Goal: Check status: Check status

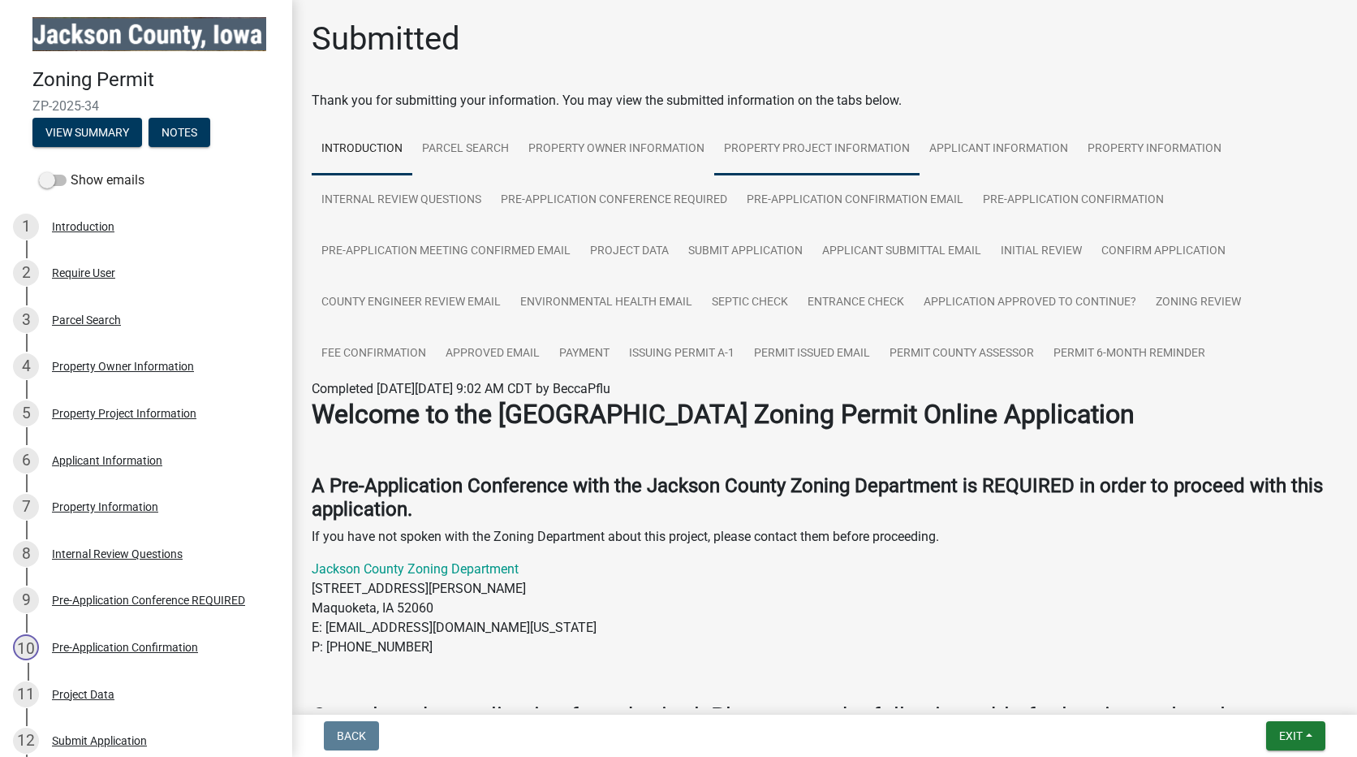
click at [811, 148] on link "Property Project Information" at bounding box center [816, 149] width 205 height 52
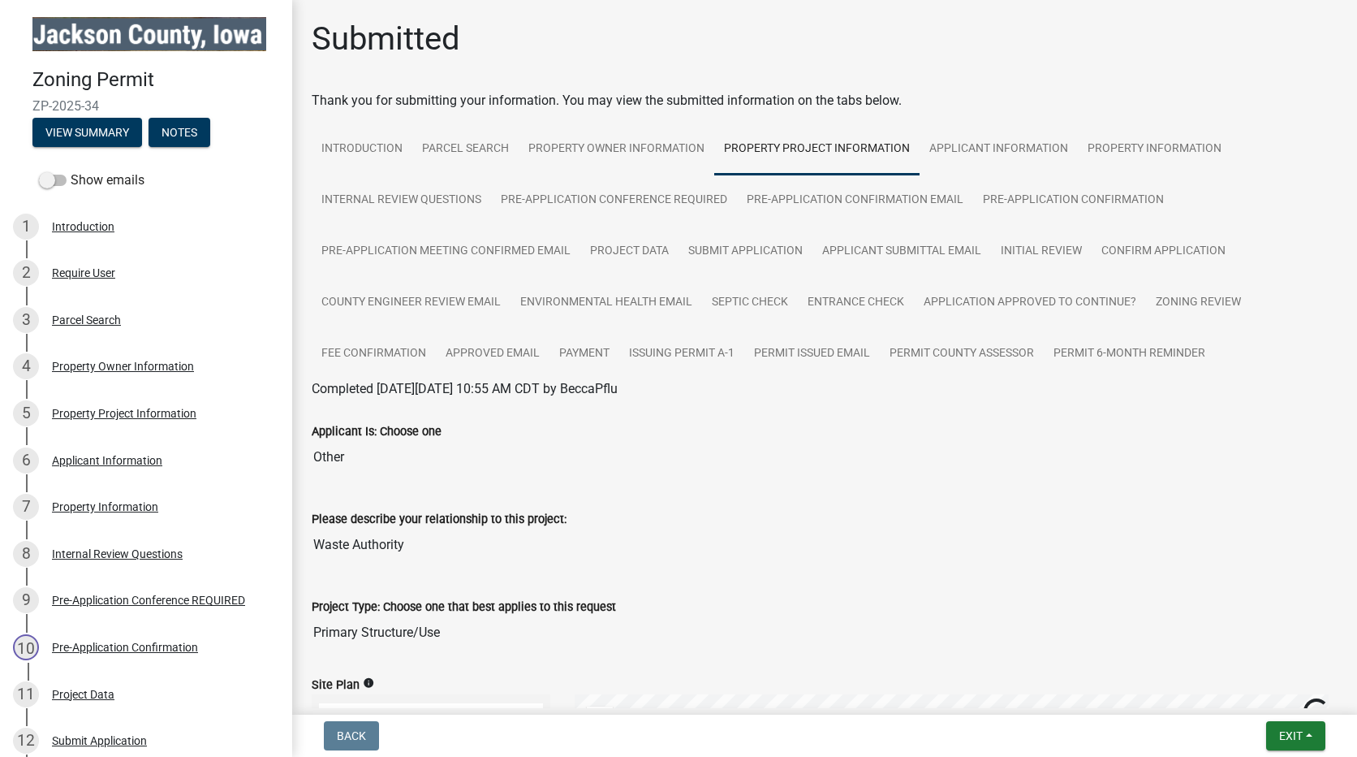
scroll to position [270, 0]
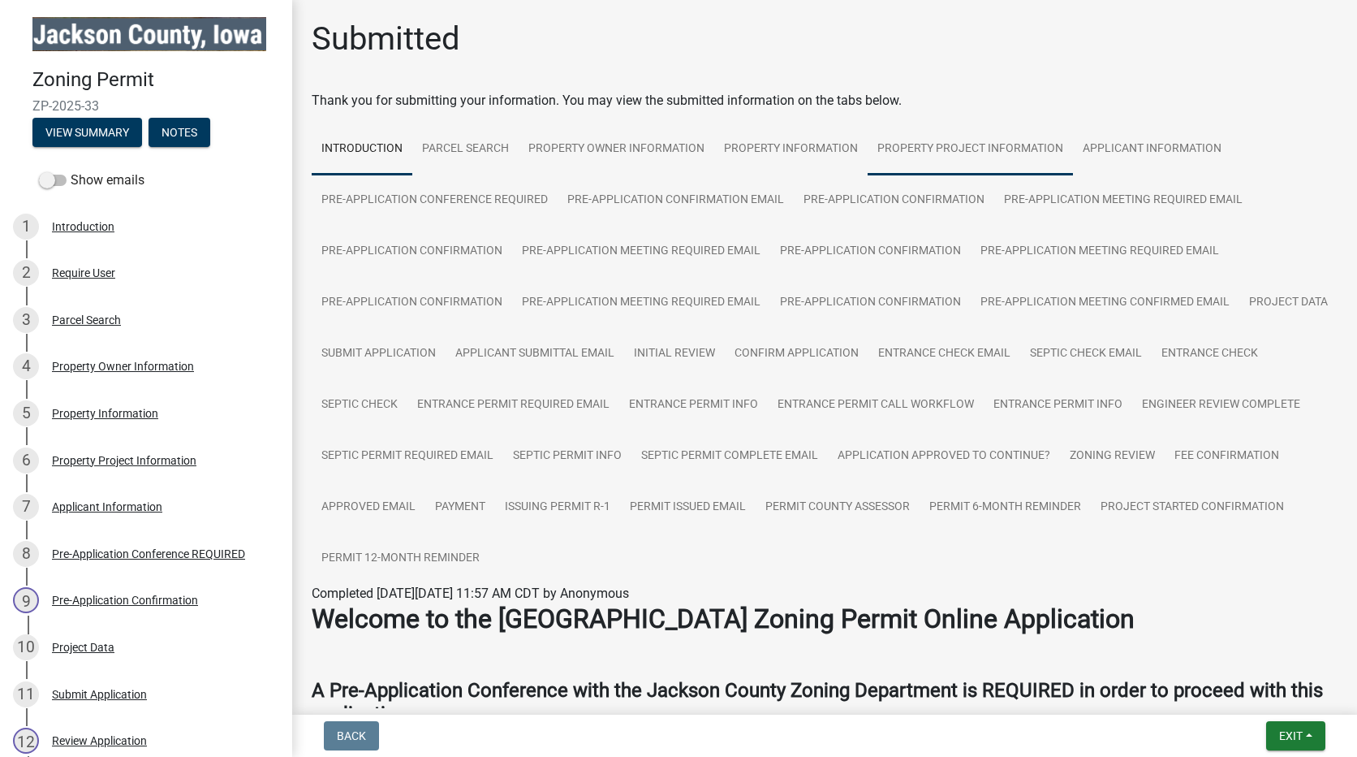
click at [968, 142] on link "Property Project Information" at bounding box center [970, 149] width 205 height 52
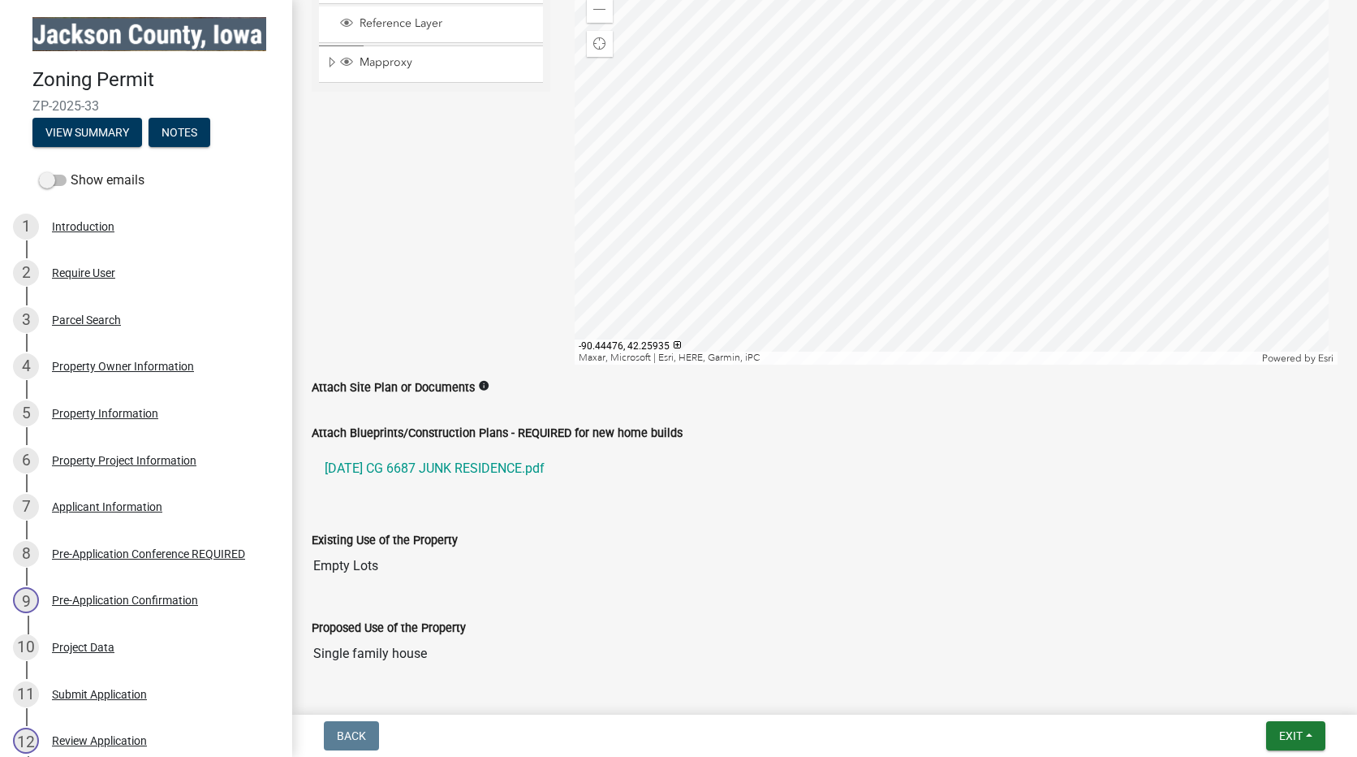
scroll to position [1407, 0]
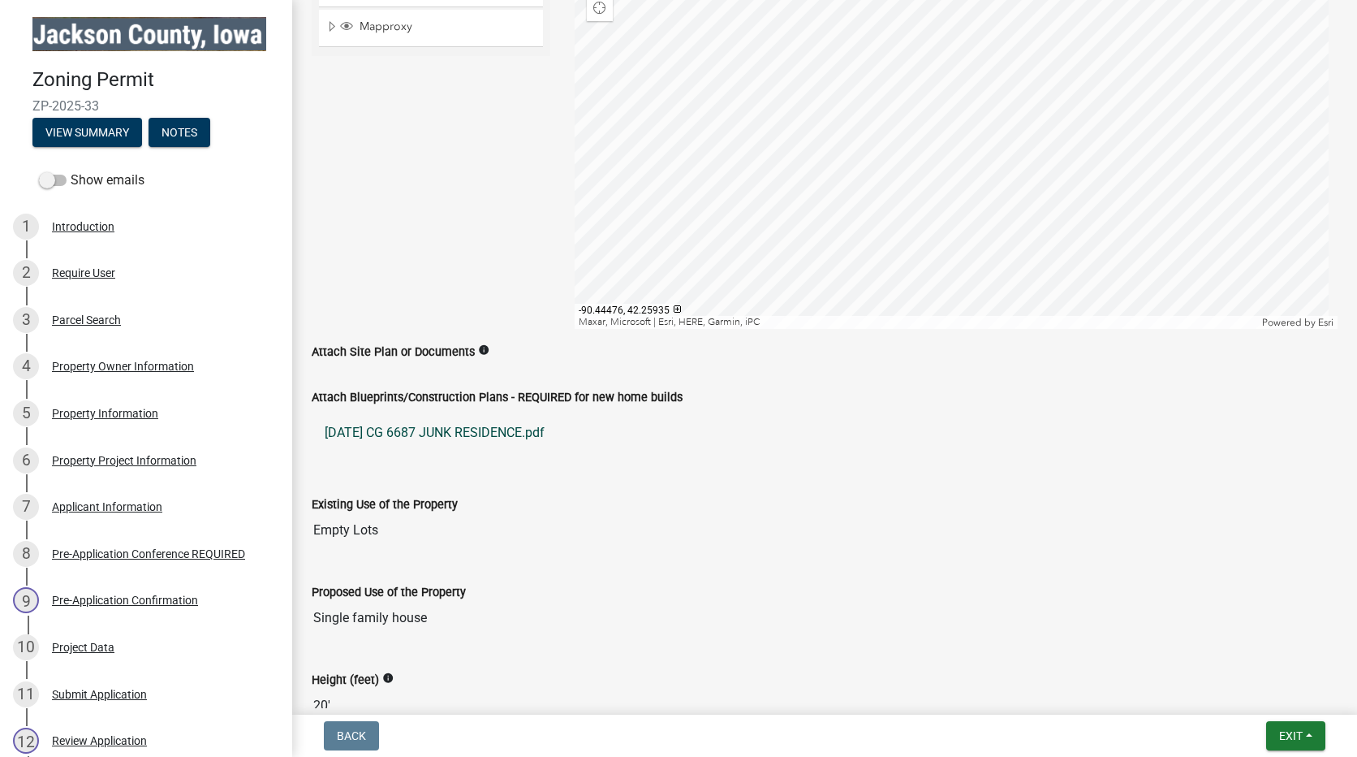
click at [402, 424] on link "5-12-25 CG 6687 JUNK RESIDENCE.pdf" at bounding box center [825, 432] width 1026 height 39
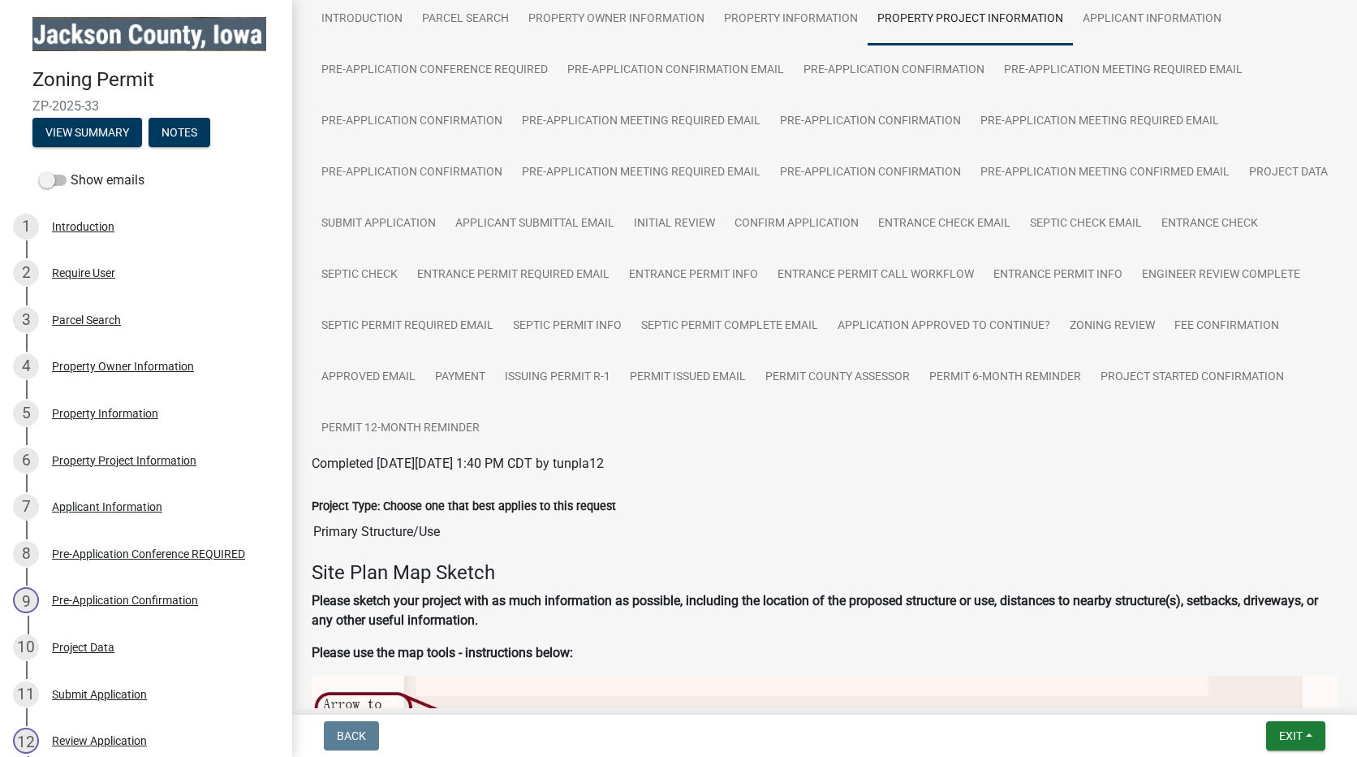
scroll to position [0, 0]
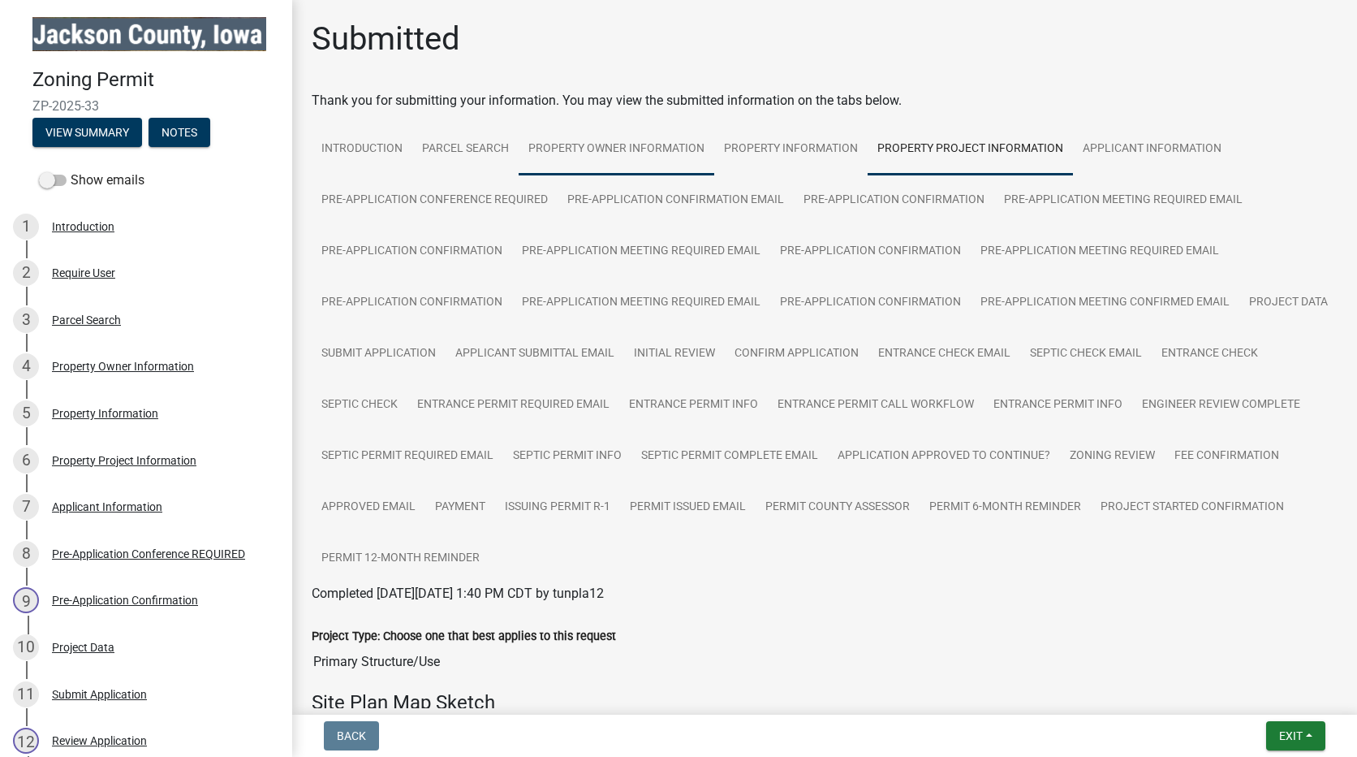
click at [595, 143] on link "Property Owner Information" at bounding box center [617, 149] width 196 height 52
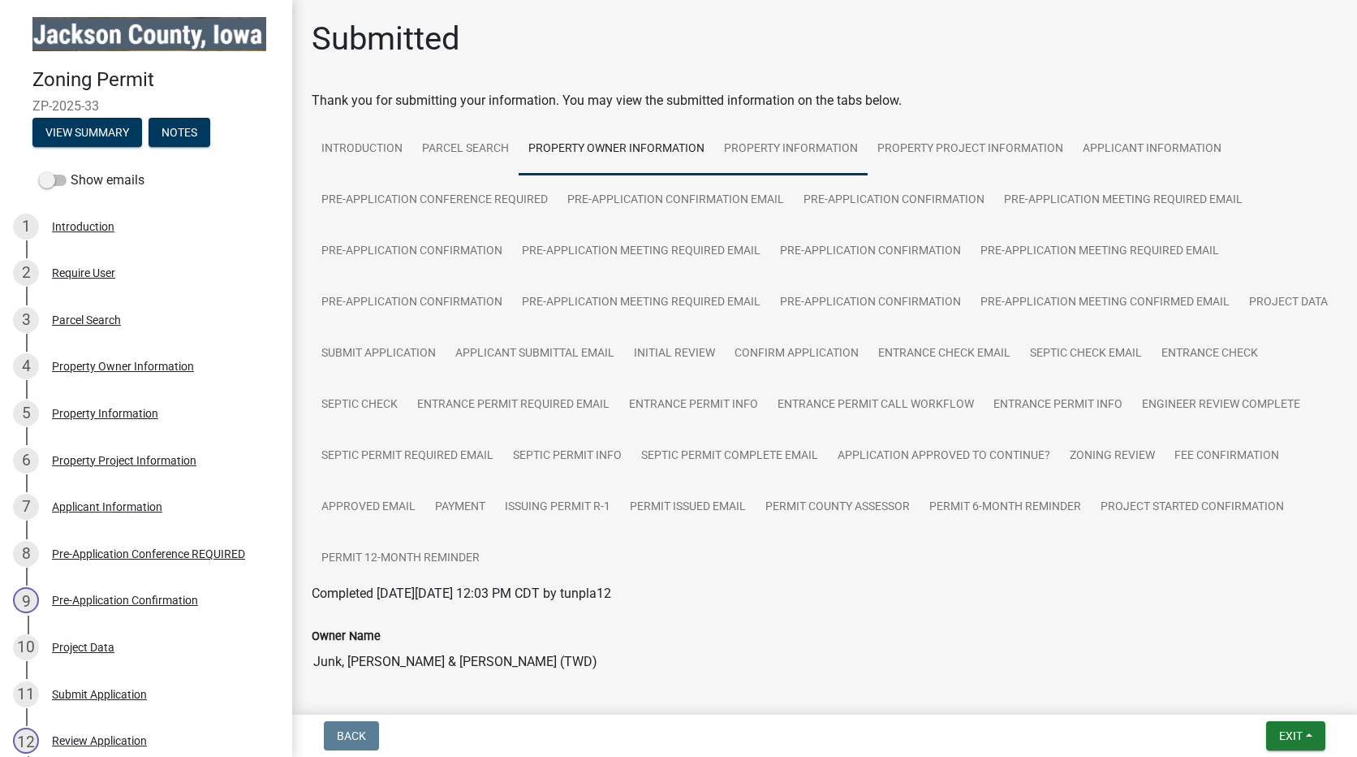
click at [756, 146] on link "Property Information" at bounding box center [790, 149] width 153 height 52
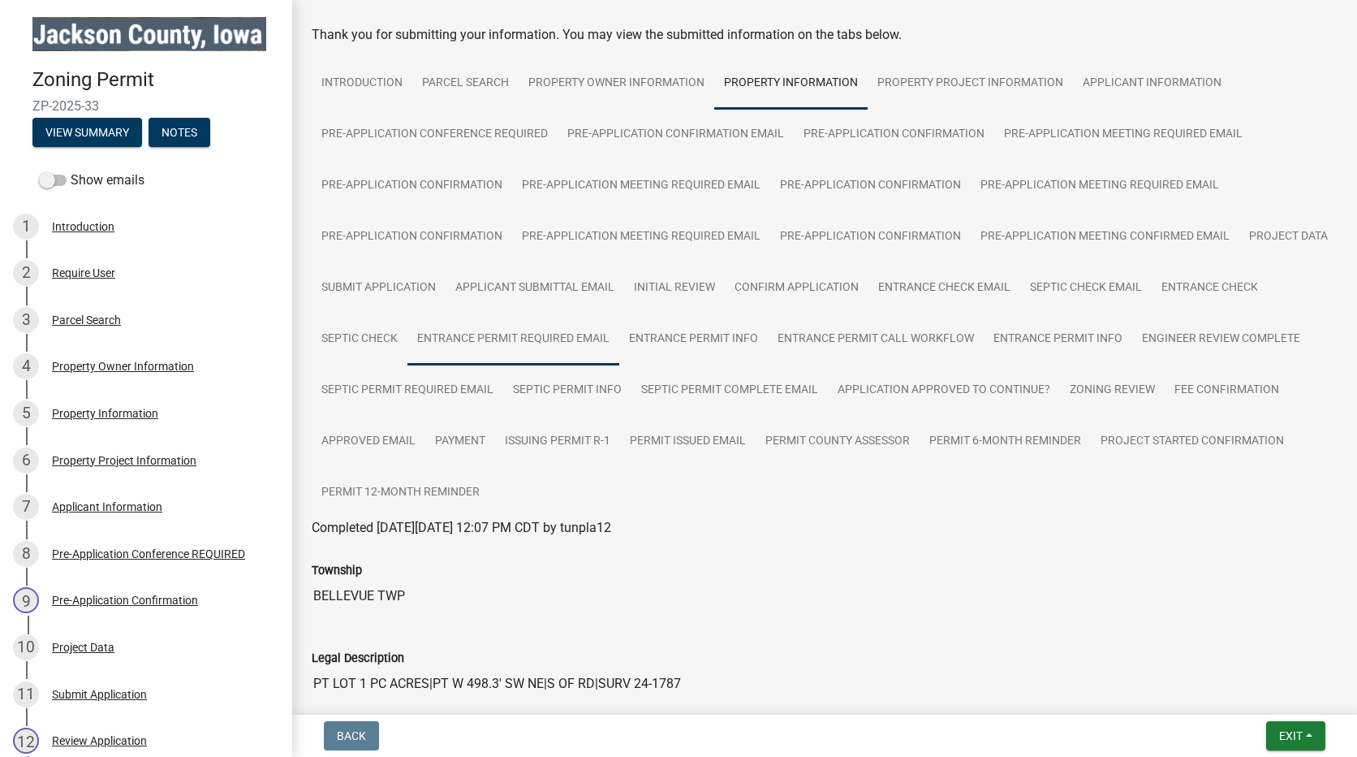
scroll to position [20, 0]
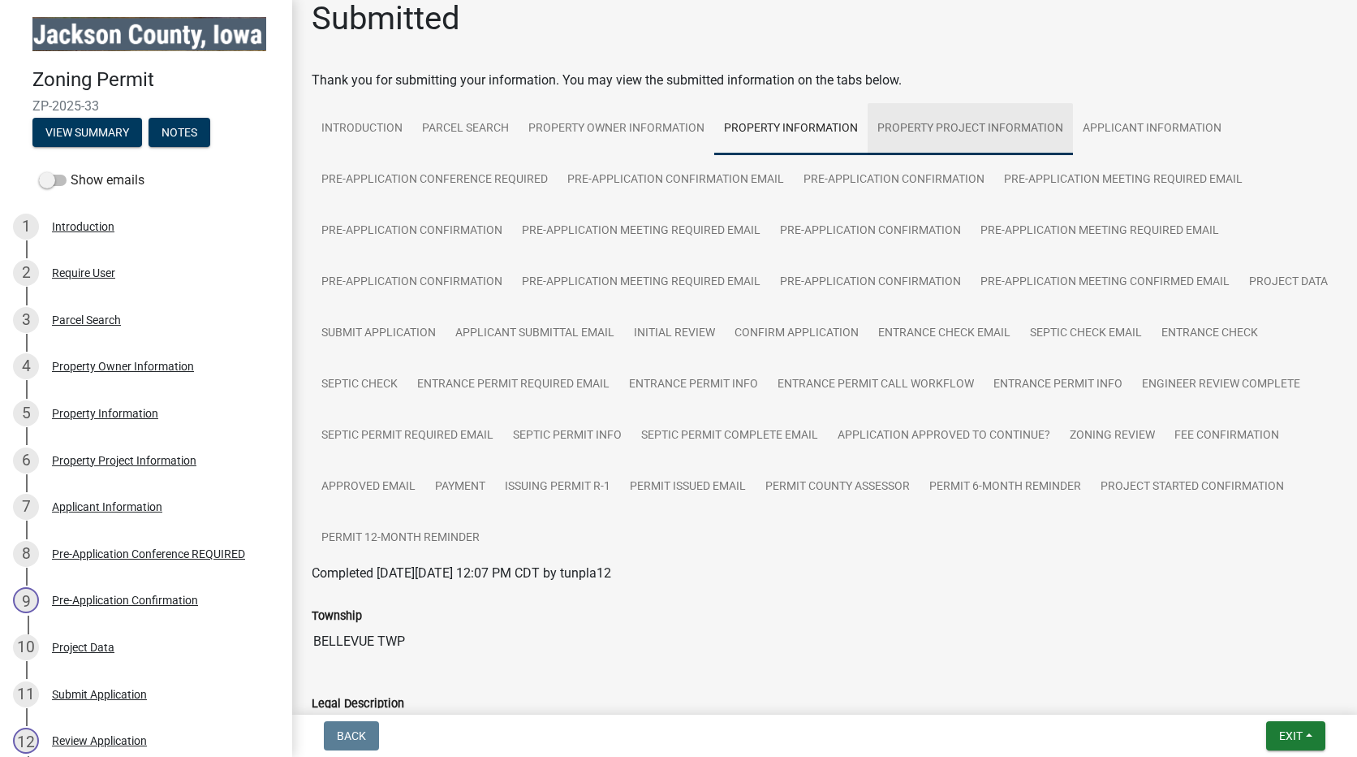
click at [951, 127] on link "Property Project Information" at bounding box center [970, 129] width 205 height 52
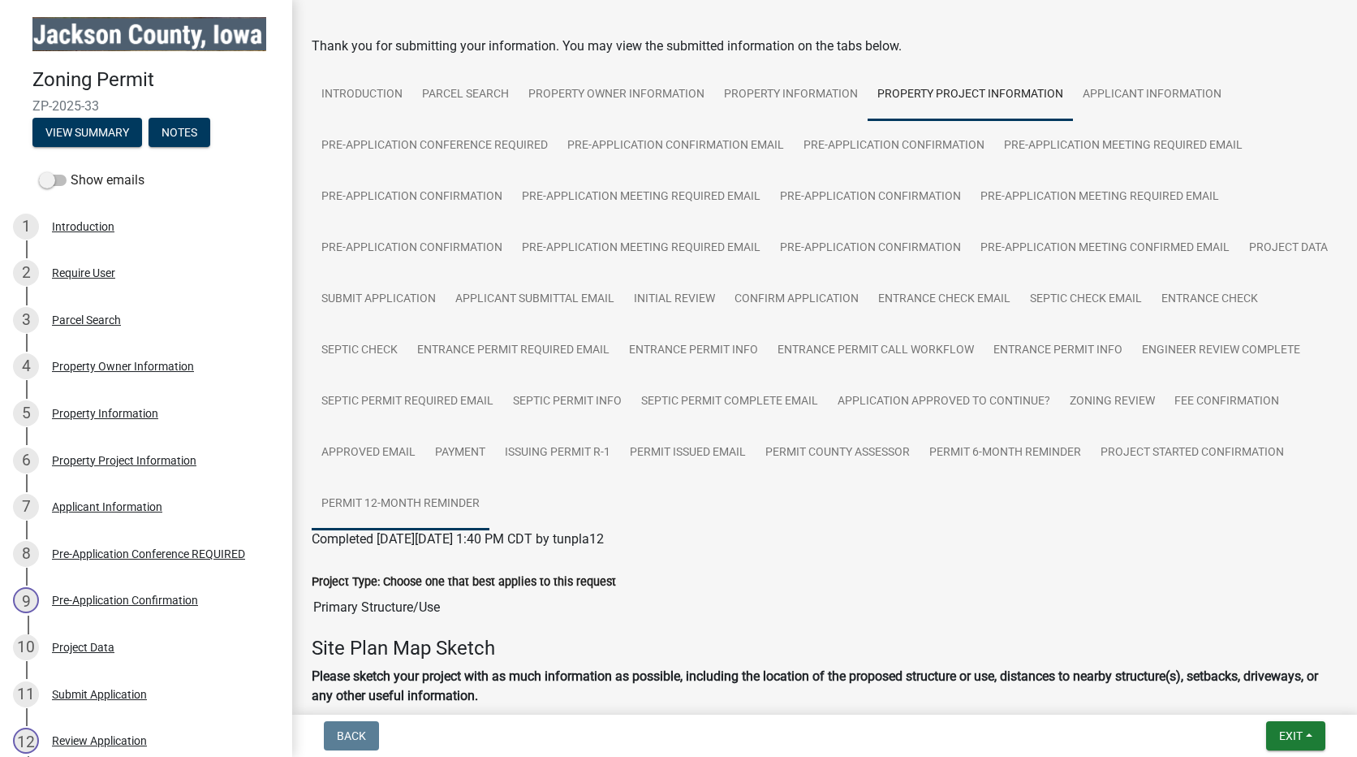
scroll to position [0, 0]
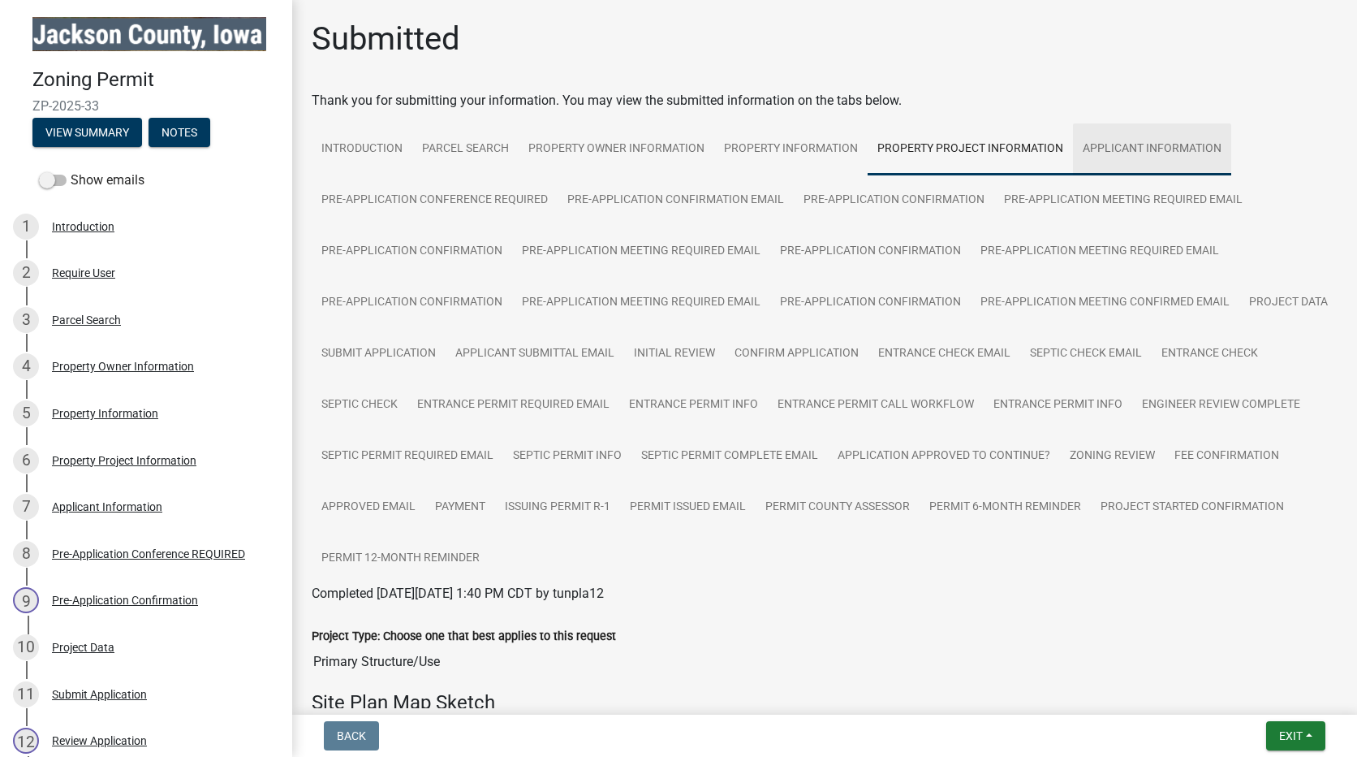
click at [1121, 152] on link "Applicant Information" at bounding box center [1152, 149] width 158 height 52
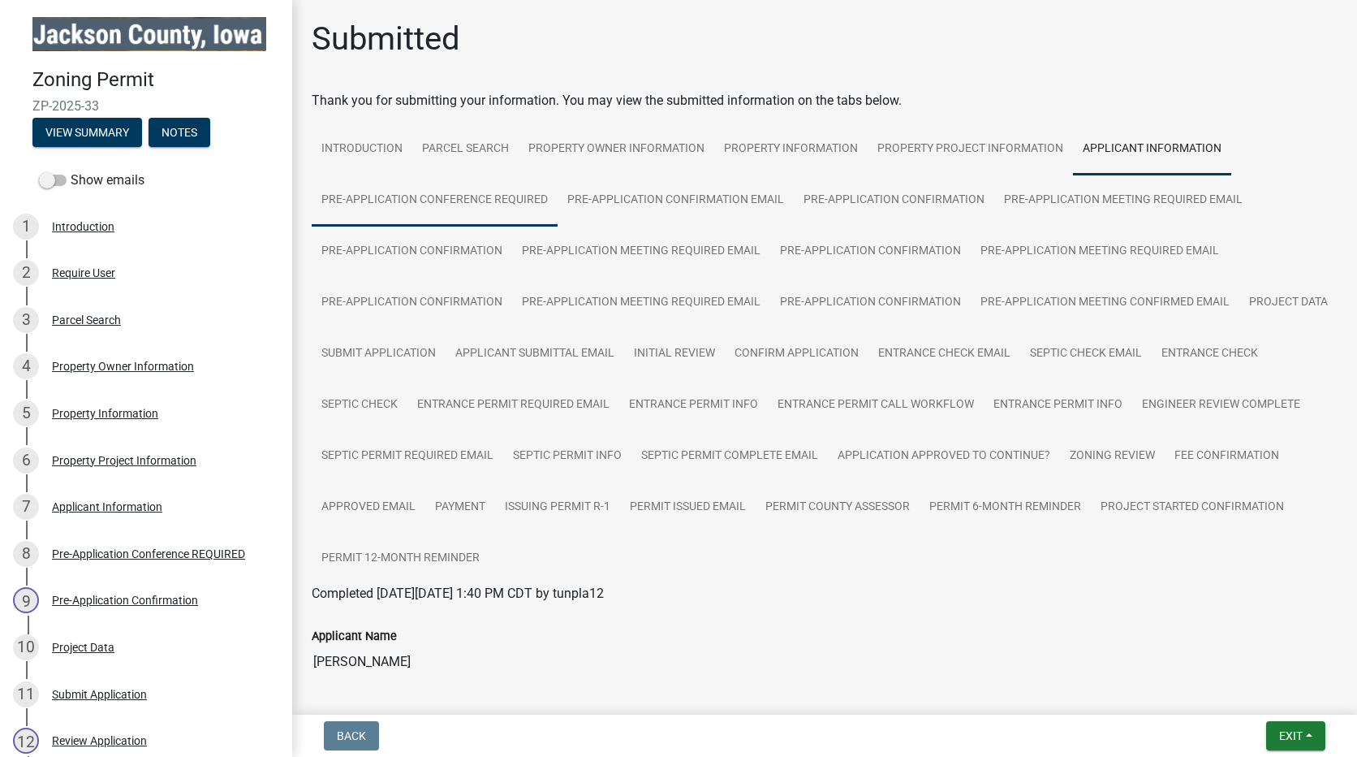
click at [422, 205] on link "Pre-Application Conference REQUIRED" at bounding box center [435, 201] width 246 height 52
